Goal: Transaction & Acquisition: Purchase product/service

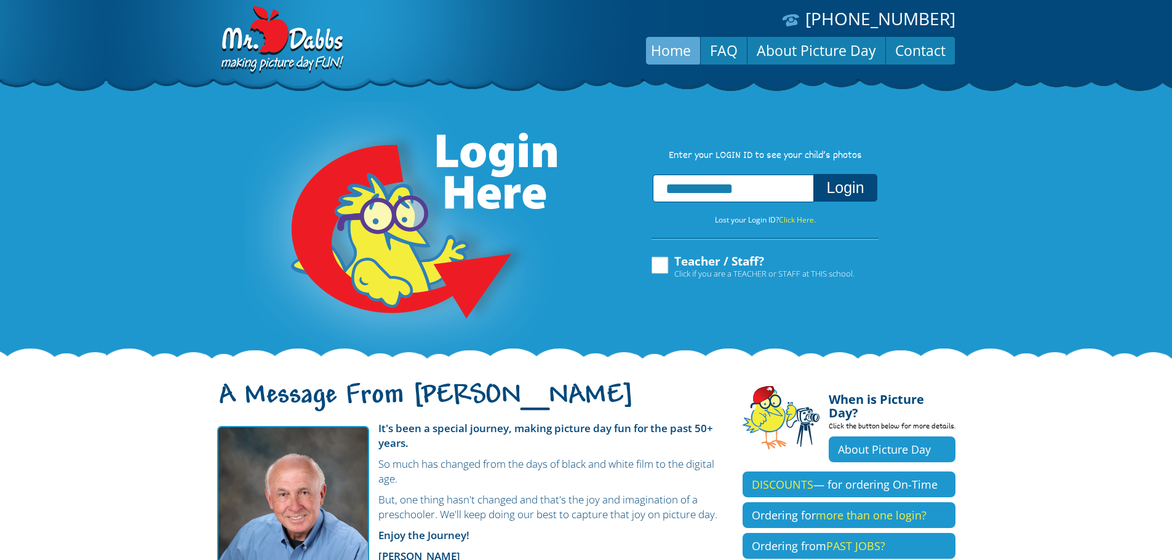
type input "**********"
click at [813, 174] on button "Login" at bounding box center [844, 188] width 63 height 28
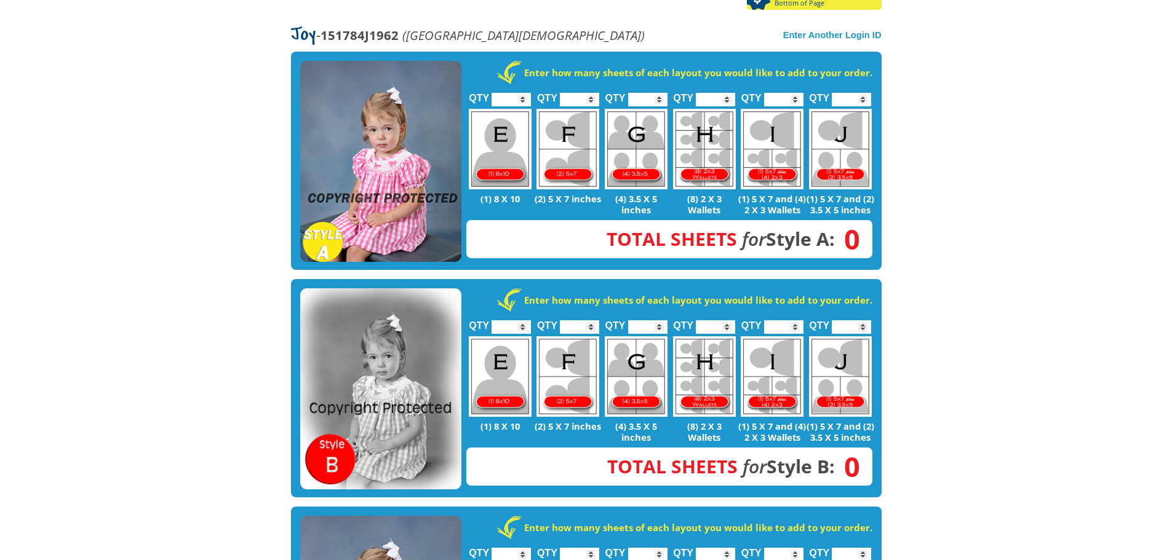
scroll to position [246, 0]
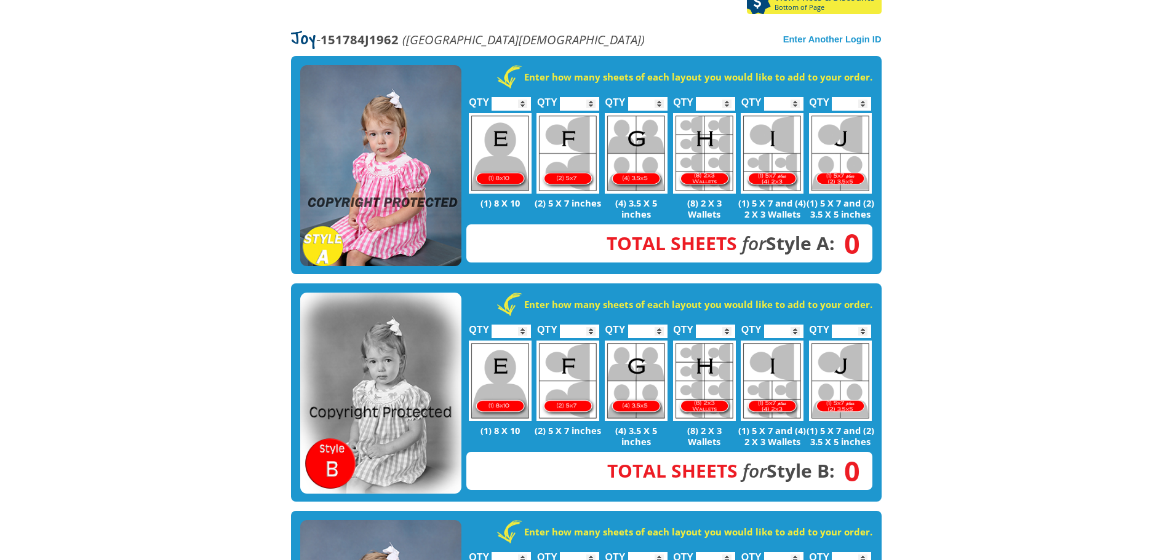
click at [398, 335] on img at bounding box center [380, 394] width 161 height 202
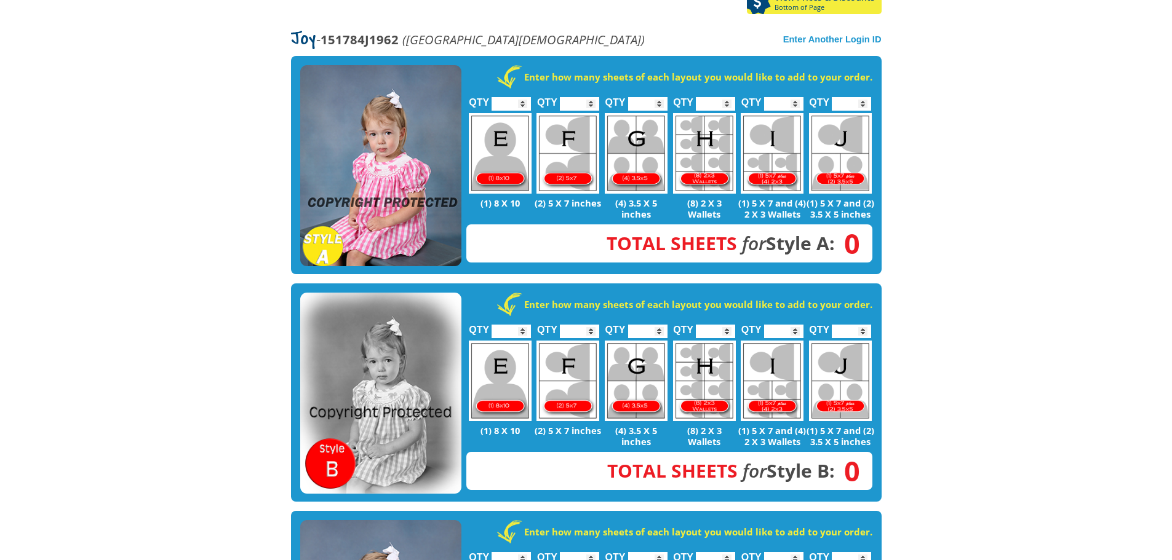
click at [573, 341] on img at bounding box center [567, 381] width 63 height 81
type input "*"
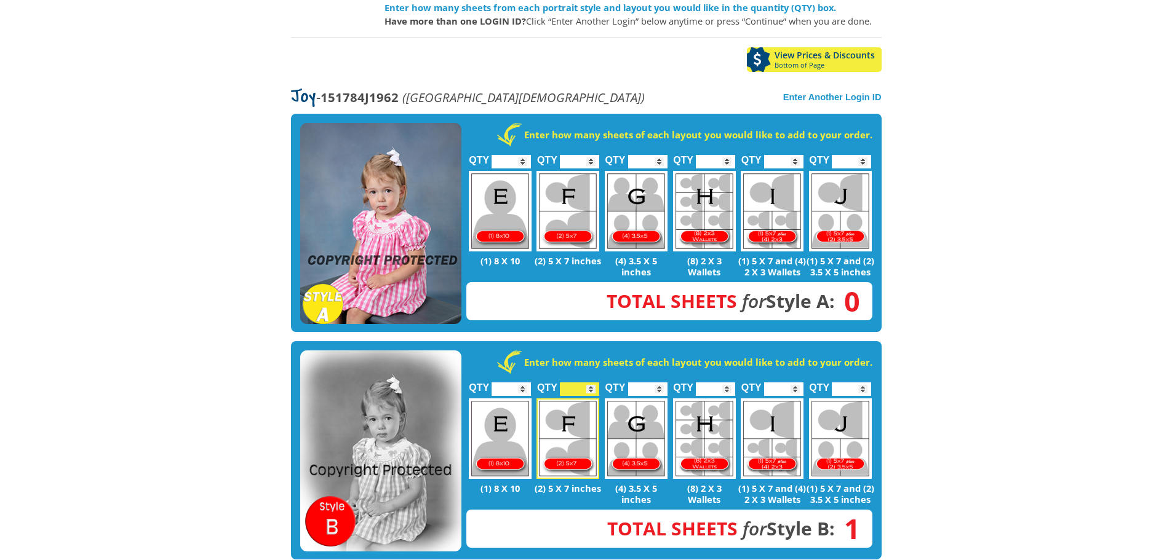
scroll to position [0, 0]
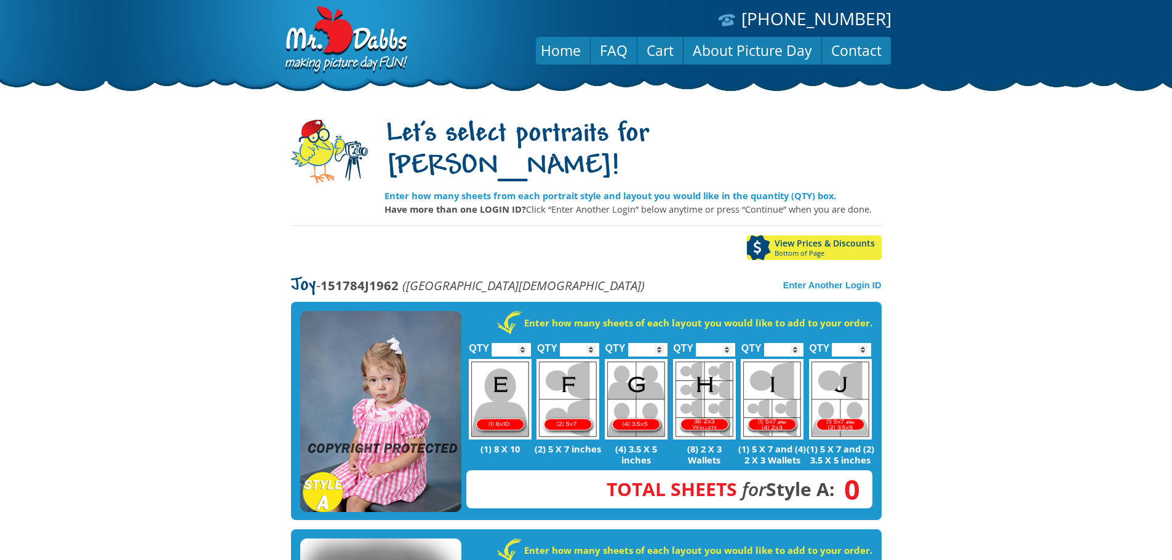
click at [399, 363] on img at bounding box center [380, 412] width 161 height 202
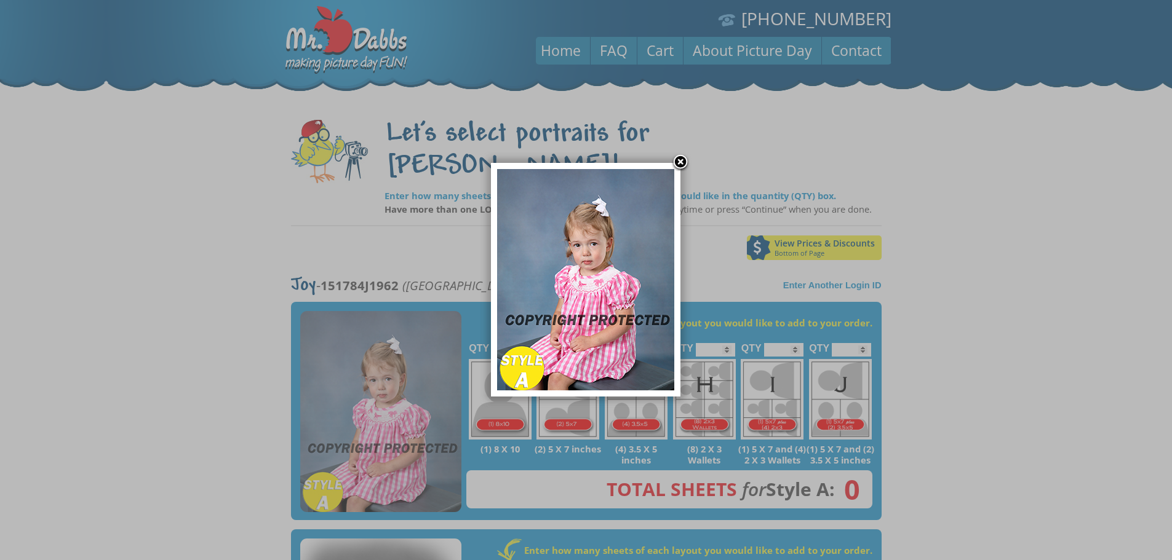
click at [599, 289] on img at bounding box center [585, 279] width 177 height 221
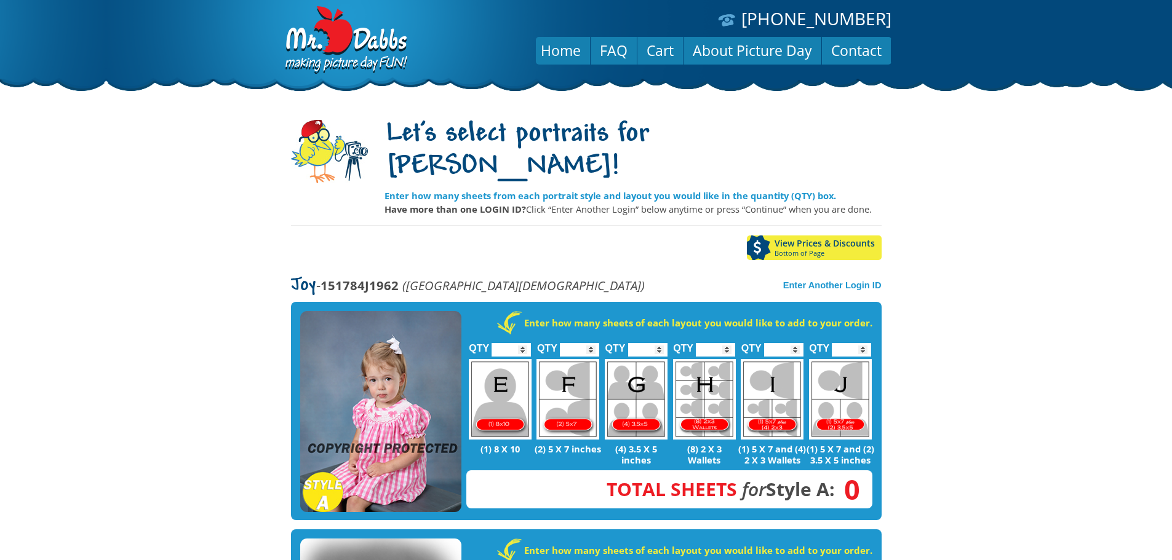
click at [580, 359] on img at bounding box center [567, 399] width 63 height 81
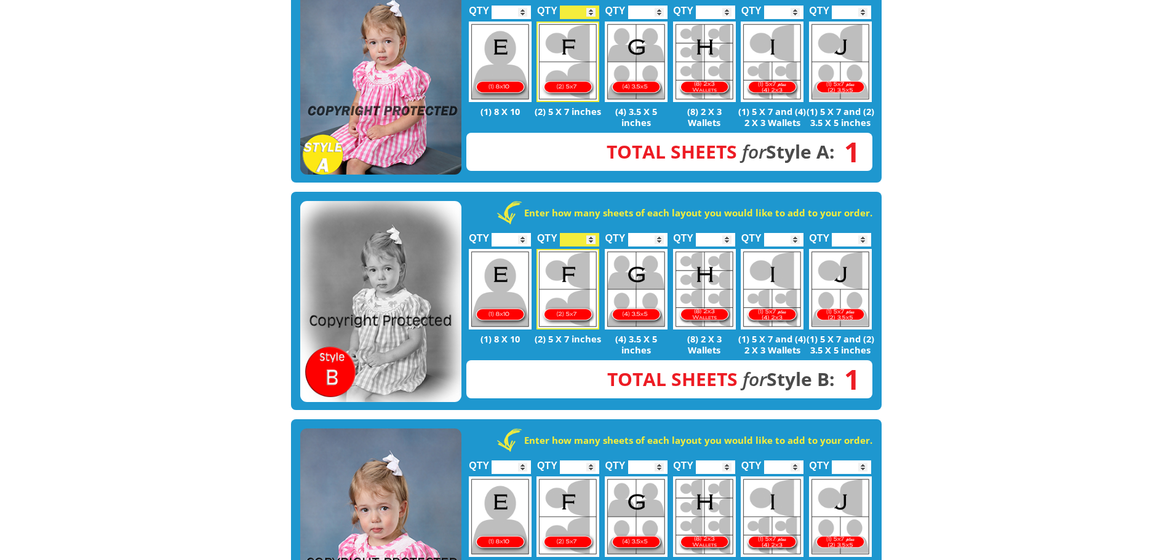
scroll to position [308, 0]
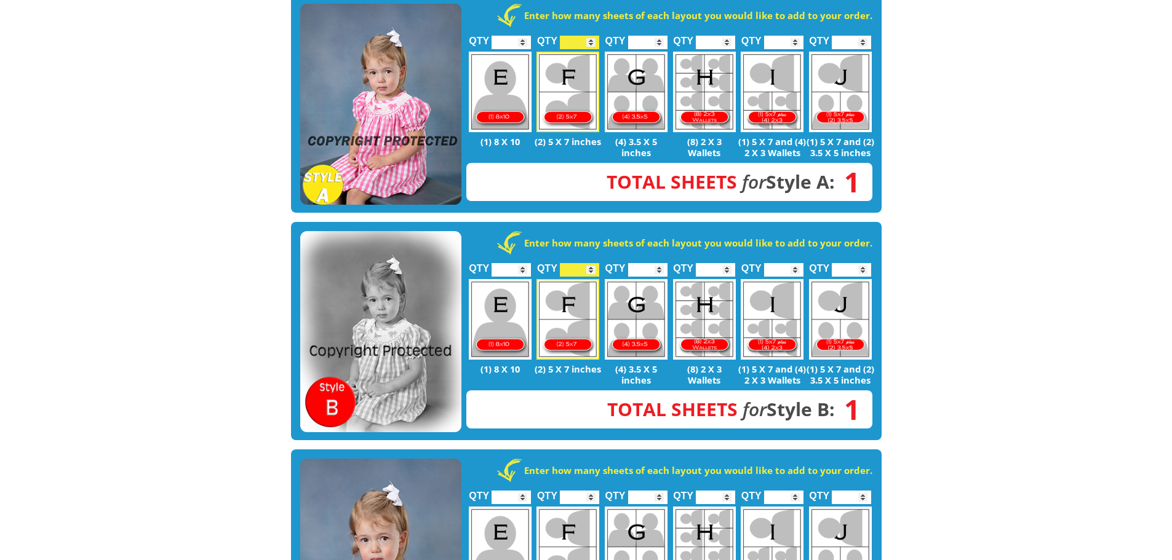
type input "*"
click at [591, 36] on input "*" at bounding box center [579, 43] width 39 height 14
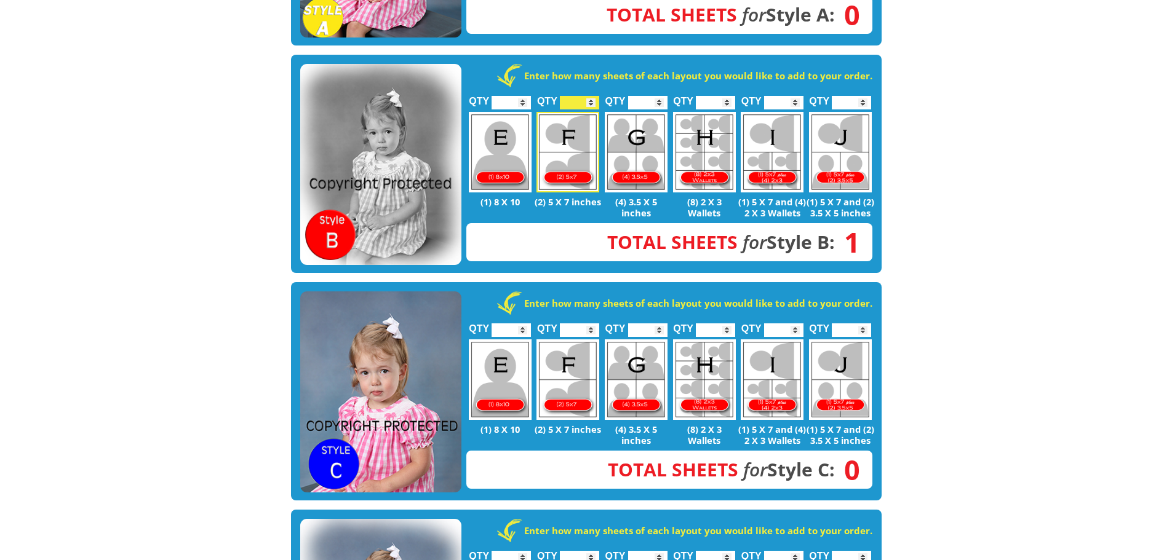
scroll to position [492, 0]
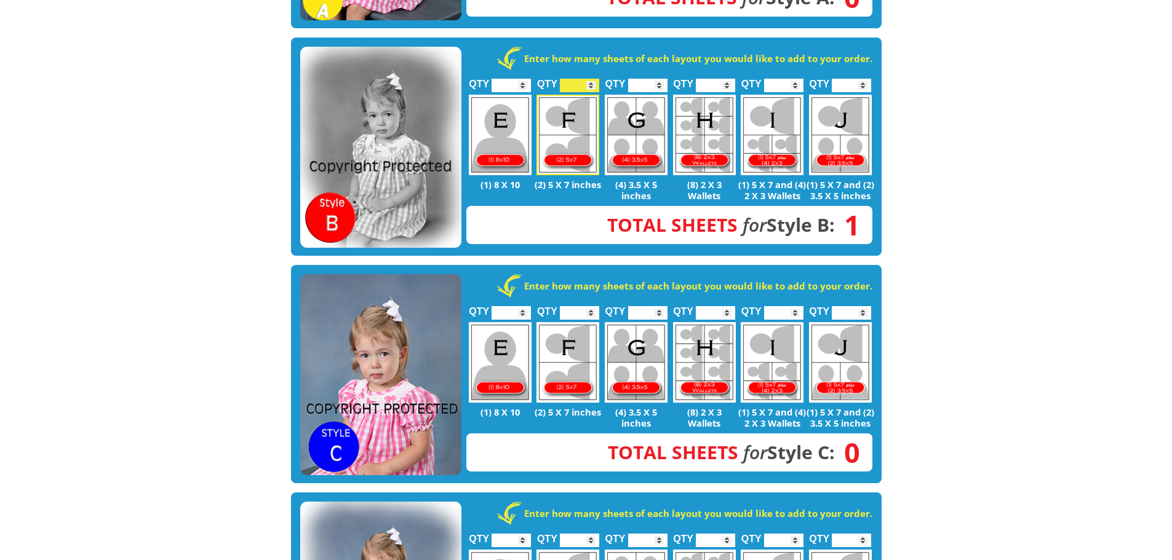
click at [565, 342] on img at bounding box center [567, 362] width 63 height 81
type input "*"
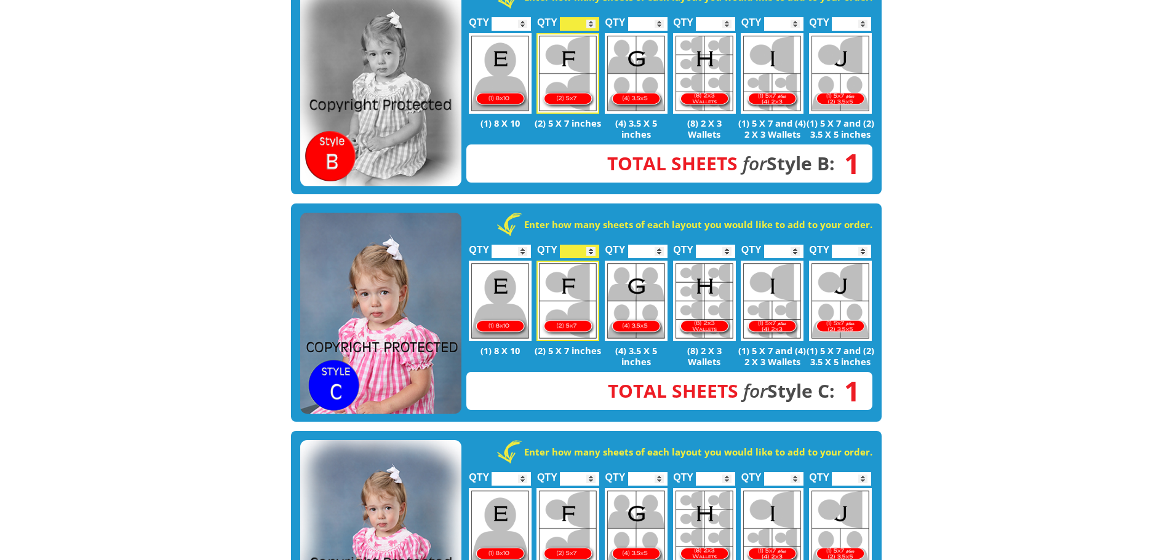
scroll to position [615, 0]
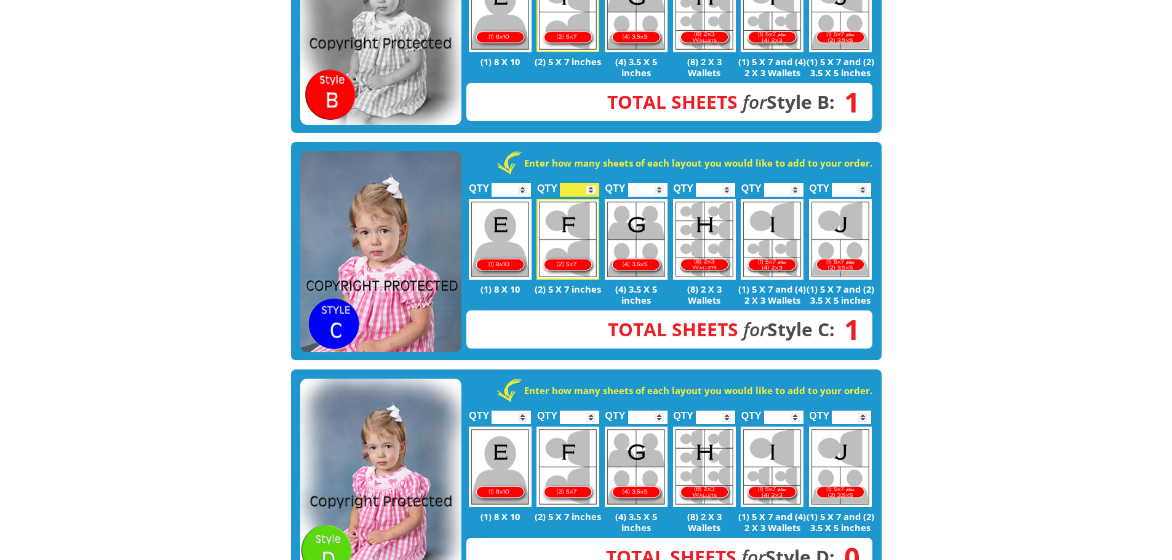
click at [380, 443] on img at bounding box center [380, 480] width 161 height 202
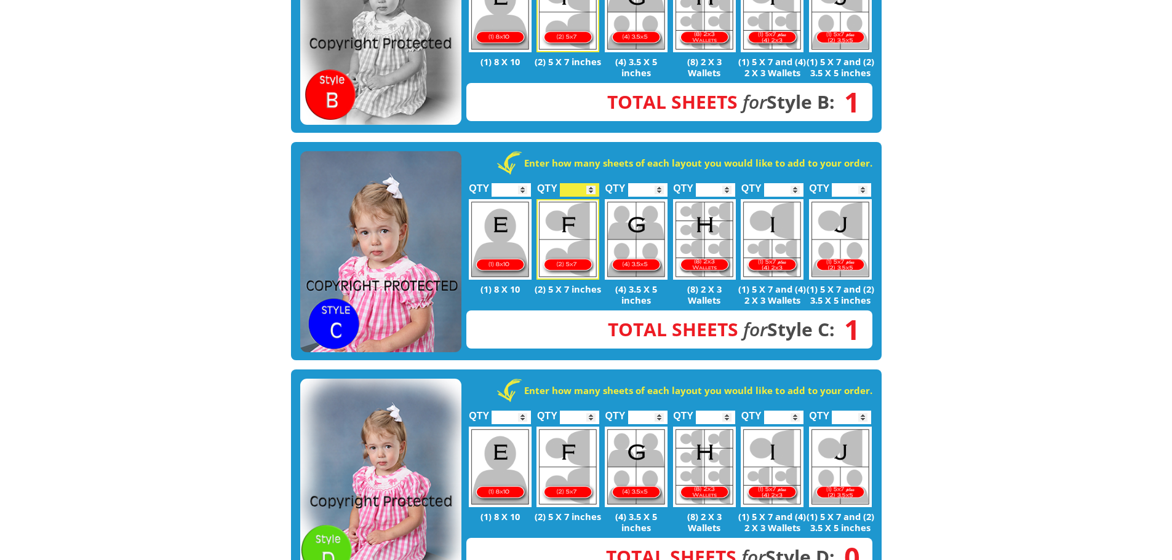
click at [577, 428] on img at bounding box center [567, 467] width 63 height 81
type input "*"
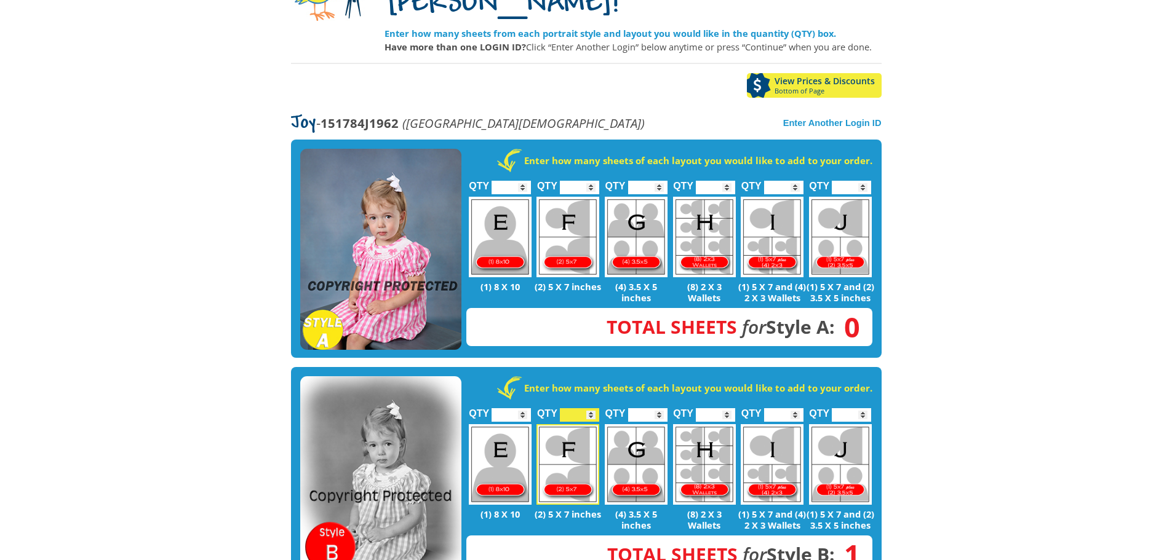
scroll to position [224, 0]
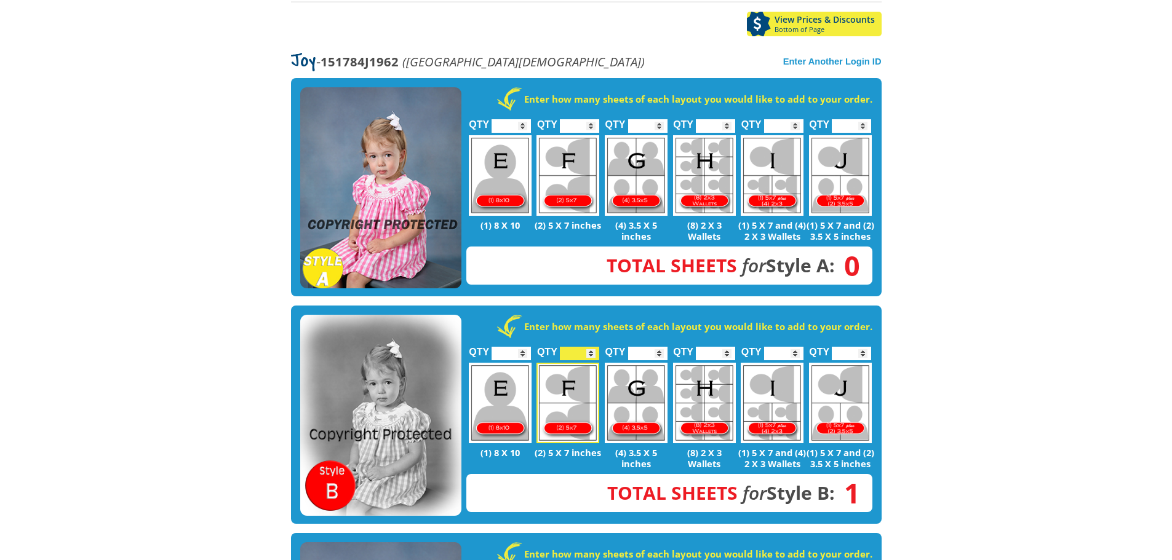
click at [1016, 308] on body "(888) 598-4911 Menu Home FAQ Cart About Picture Day Contact Let's select portra…" at bounding box center [586, 56] width 1172 height 560
